Goal: Task Accomplishment & Management: Use online tool/utility

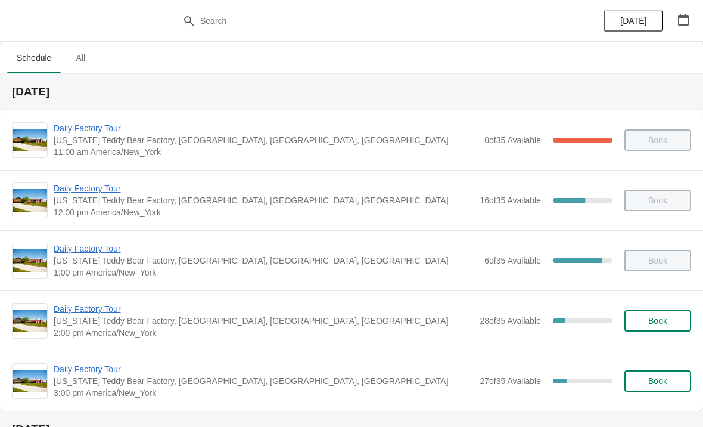
click at [346, 306] on span "Daily Factory Tour" at bounding box center [264, 309] width 420 height 12
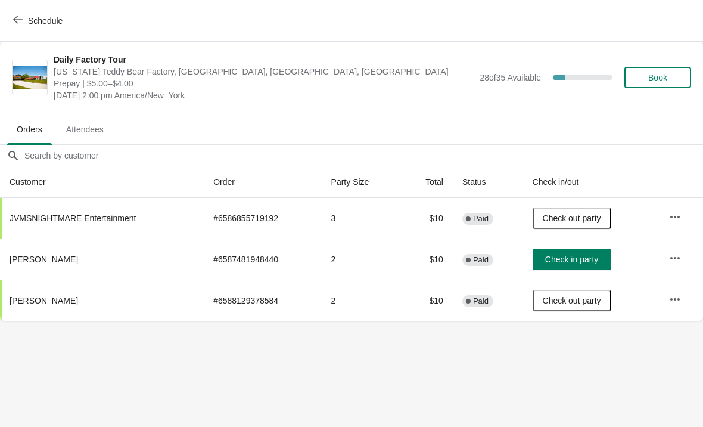
click at [580, 255] on span "Check in party" at bounding box center [571, 259] width 53 height 10
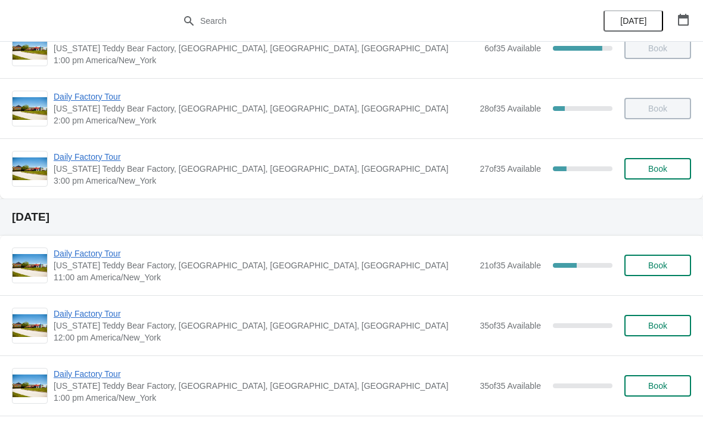
scroll to position [210, 0]
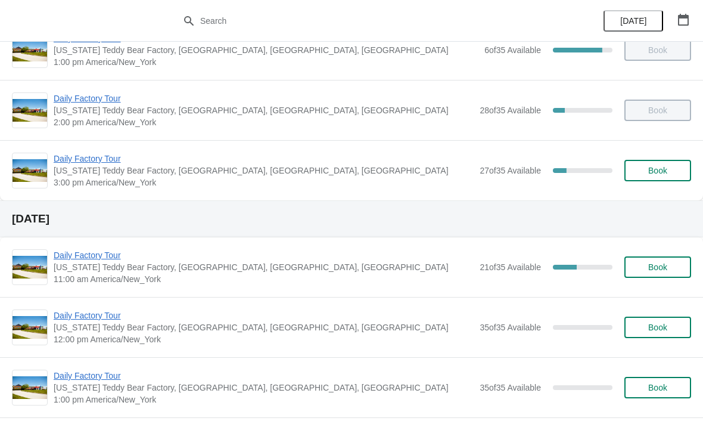
click at [98, 153] on span "Daily Factory Tour" at bounding box center [264, 159] width 420 height 12
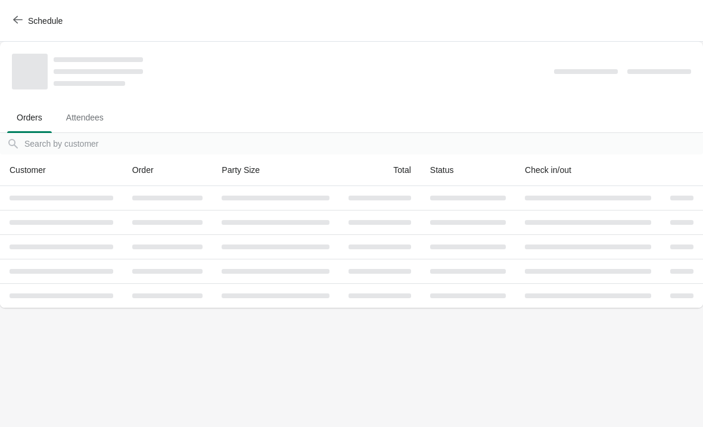
scroll to position [0, 0]
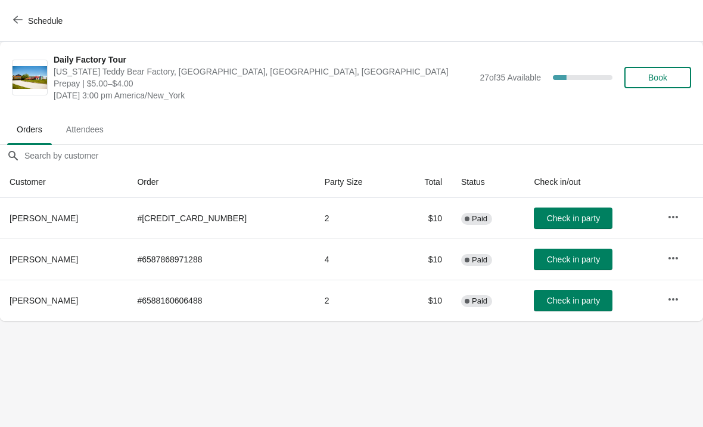
click at [547, 257] on span "Check in party" at bounding box center [573, 259] width 53 height 10
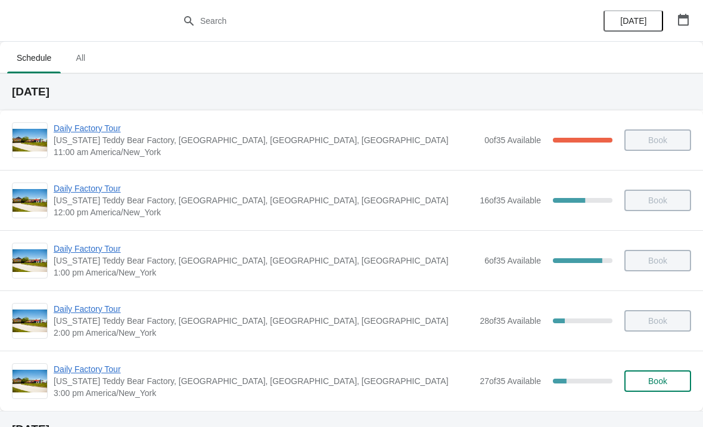
click at [366, 359] on div "Daily Factory Tour Vermont Teddy Bear Factory, Shelburne Road, Shelburne, VT, U…" at bounding box center [351, 380] width 703 height 60
click at [85, 368] on span "Daily Factory Tour" at bounding box center [264, 369] width 420 height 12
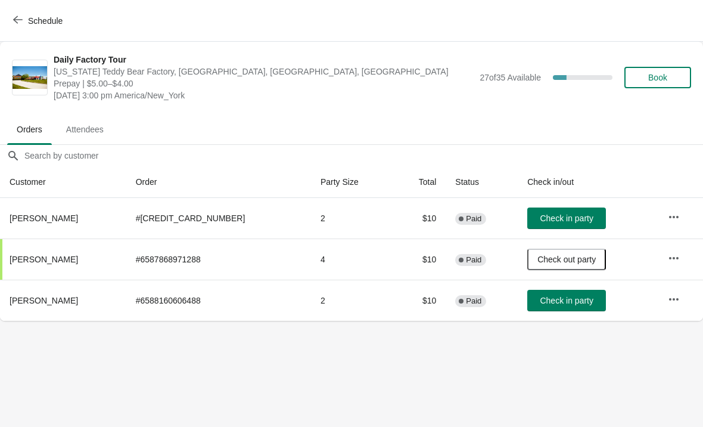
click at [548, 212] on button "Check in party" at bounding box center [566, 217] width 79 height 21
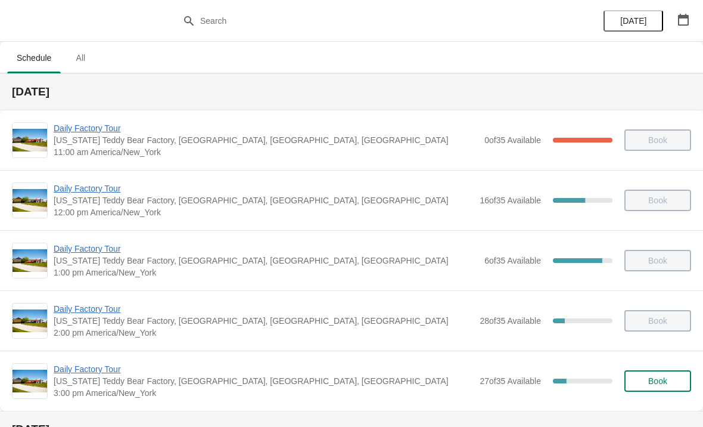
click at [137, 372] on span "Daily Factory Tour" at bounding box center [264, 369] width 420 height 12
